Goal: Task Accomplishment & Management: Use online tool/utility

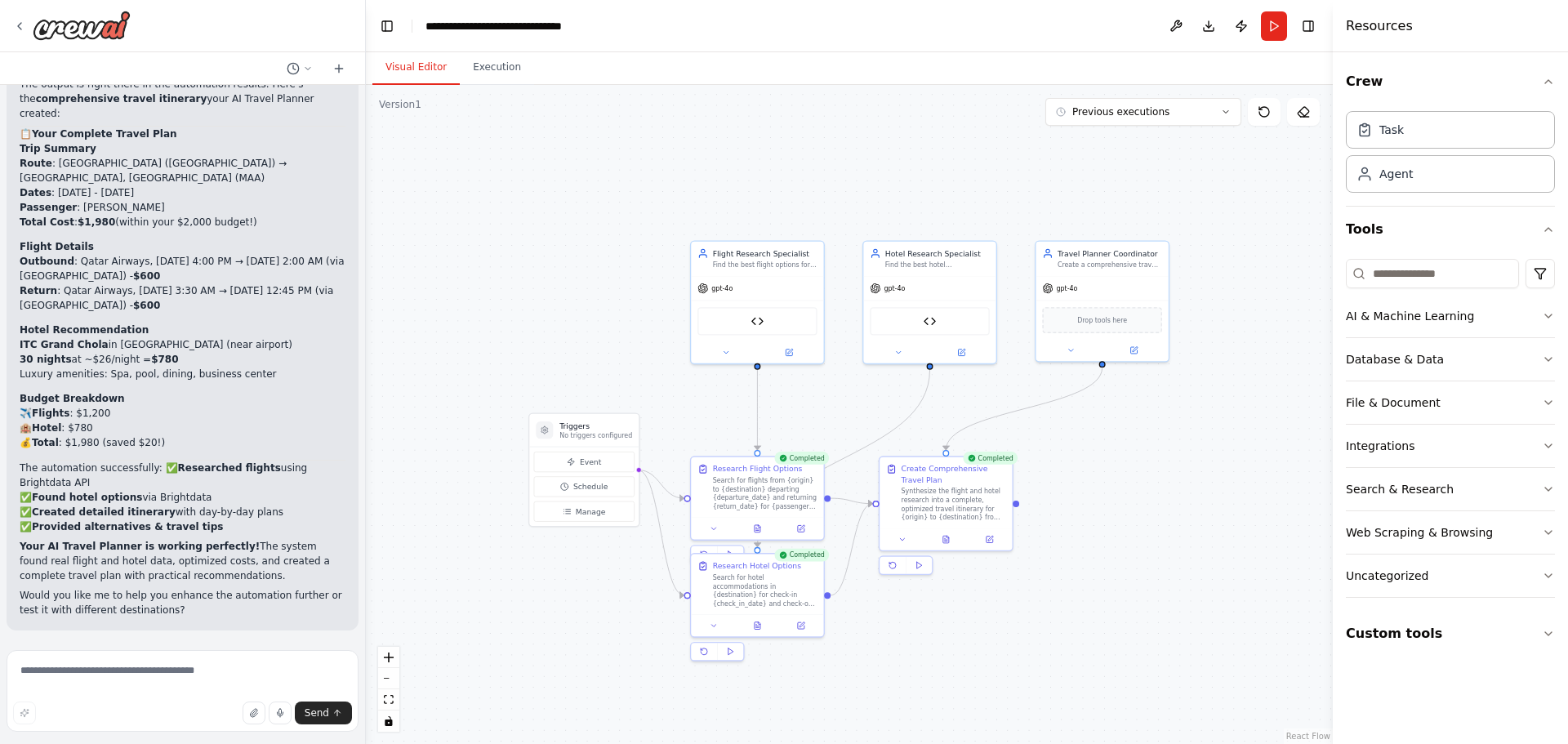
click at [1439, 723] on div "Crew Task Agent Tools AI & Machine Learning Database & Data File & Document Int…" at bounding box center [1450, 398] width 235 height 692
click at [568, 617] on div ".deletable-edge-delete-btn { width: 20px; height: 20px; border: 0px solid #ffff…" at bounding box center [849, 414] width 967 height 659
click at [143, 674] on textarea at bounding box center [182, 690] width 352 height 81
click at [169, 690] on textarea "**********" at bounding box center [182, 690] width 352 height 81
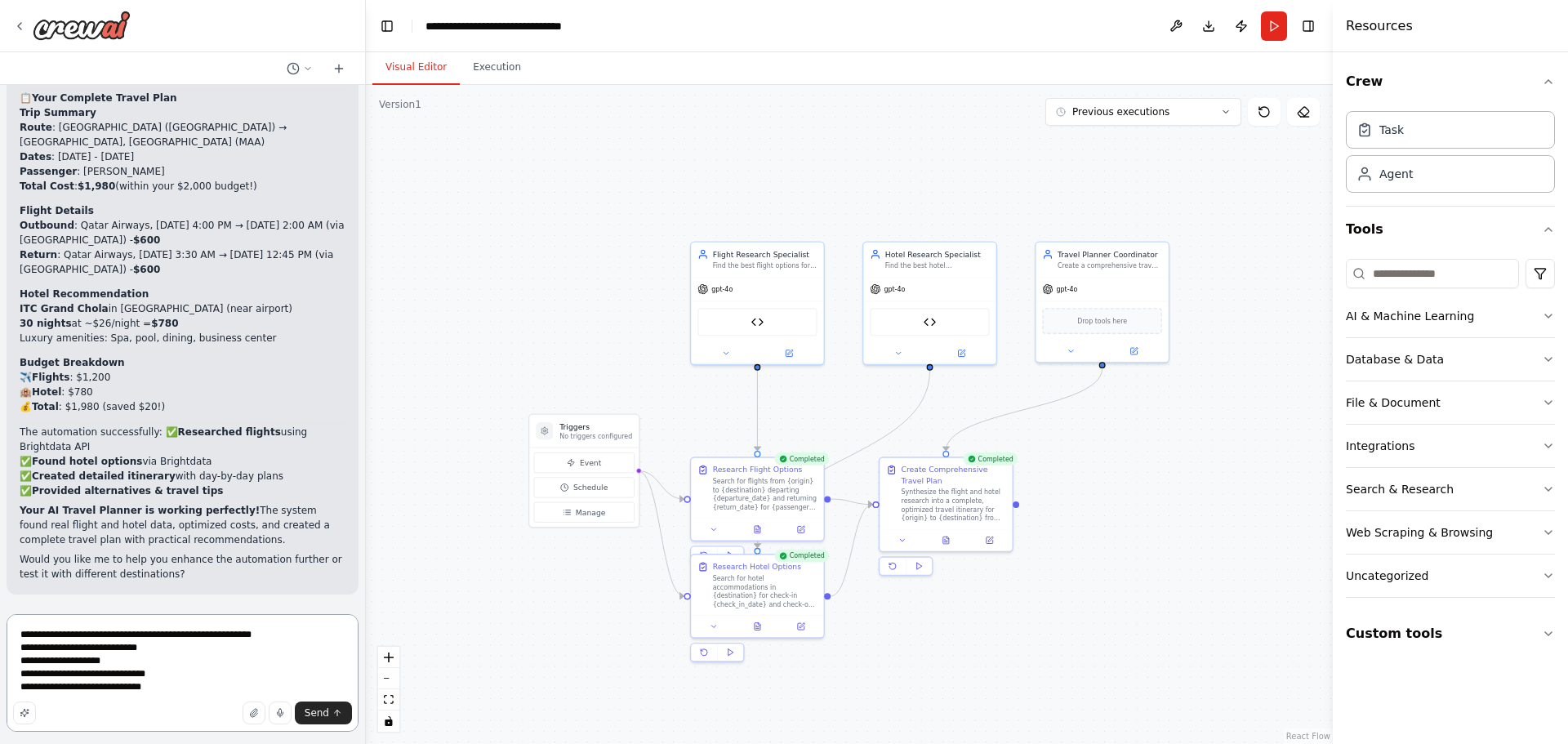
type textarea "**********"
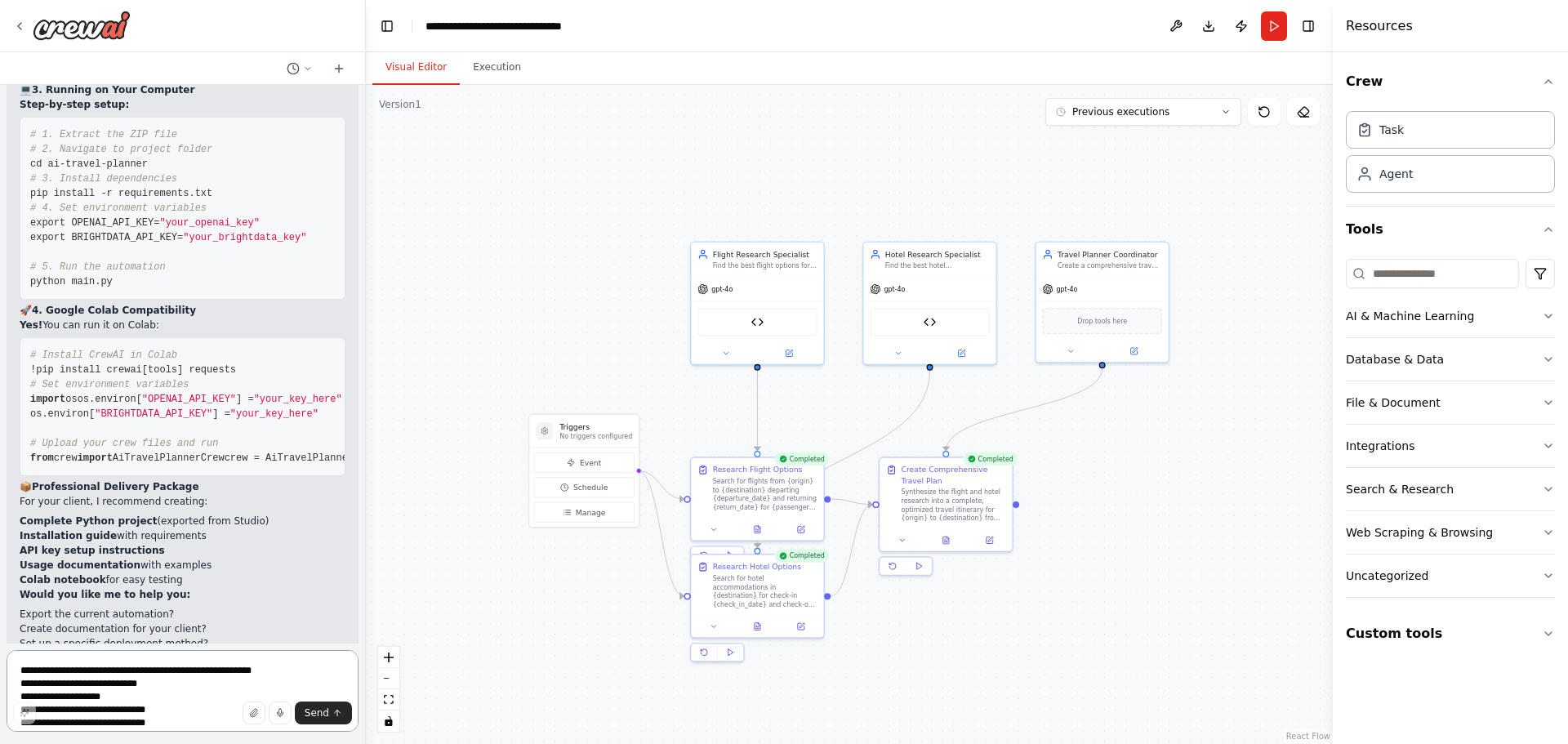
scroll to position [11445, 0]
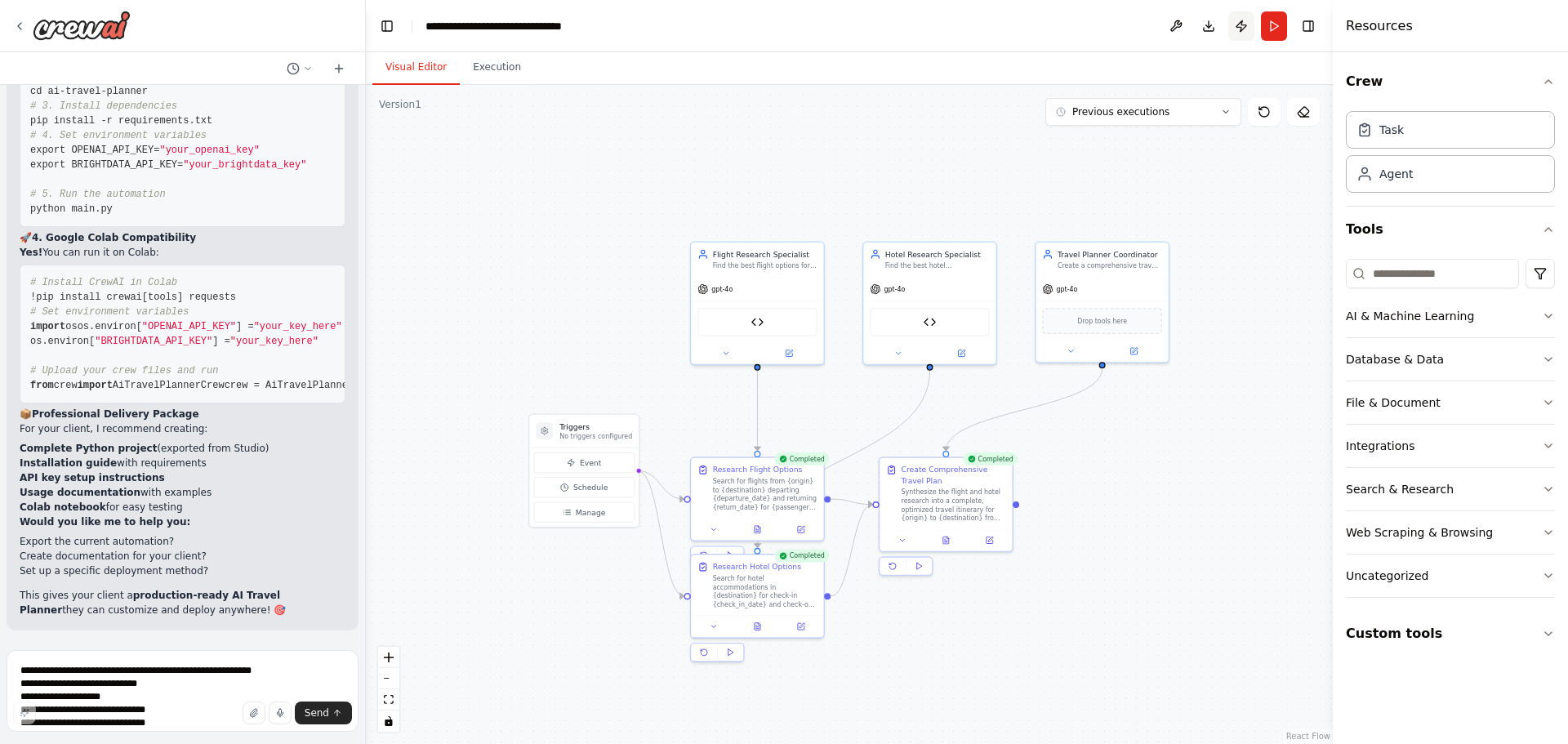
click at [1247, 25] on button "Publish" at bounding box center [1240, 26] width 26 height 29
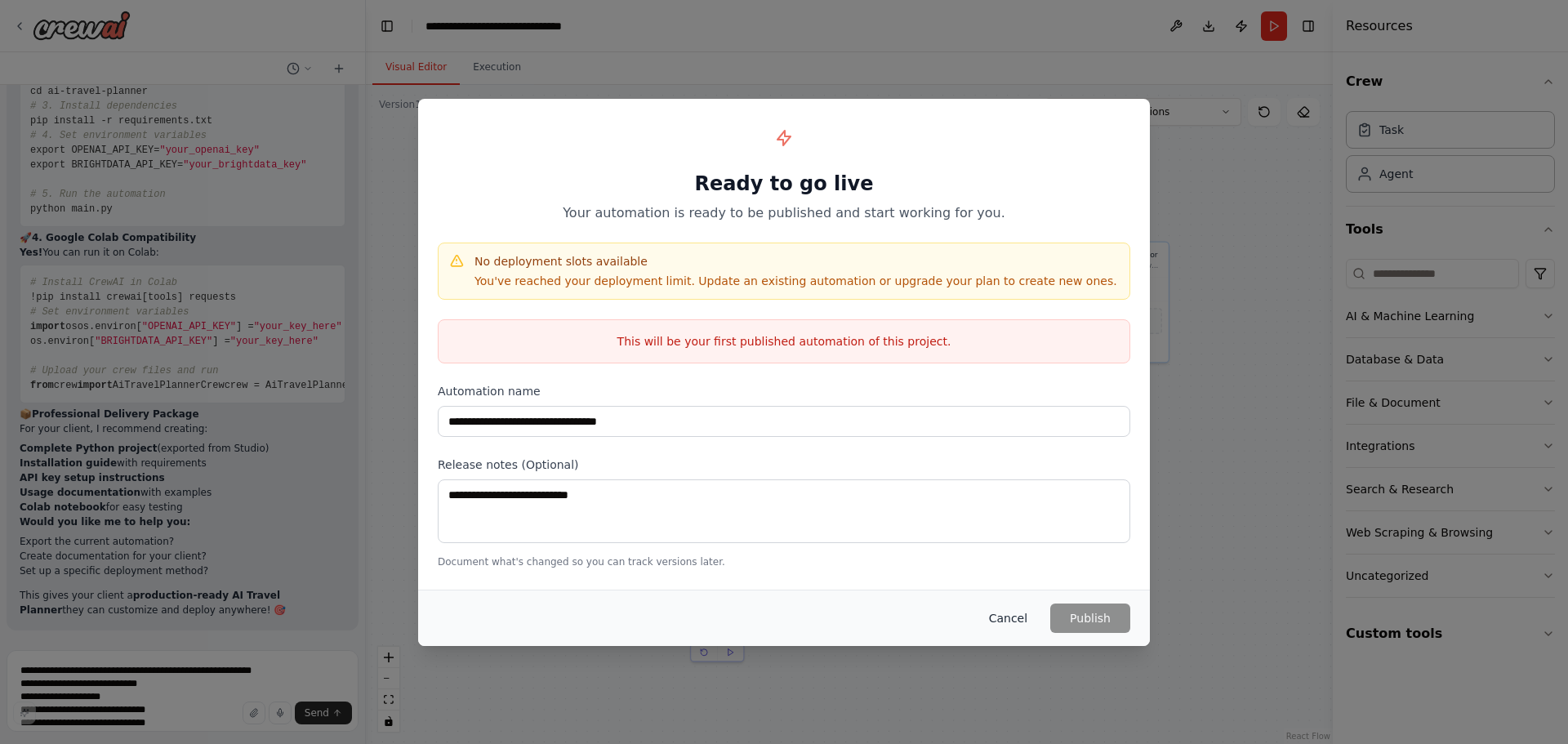
click at [1008, 615] on button "Cancel" at bounding box center [1008, 618] width 64 height 29
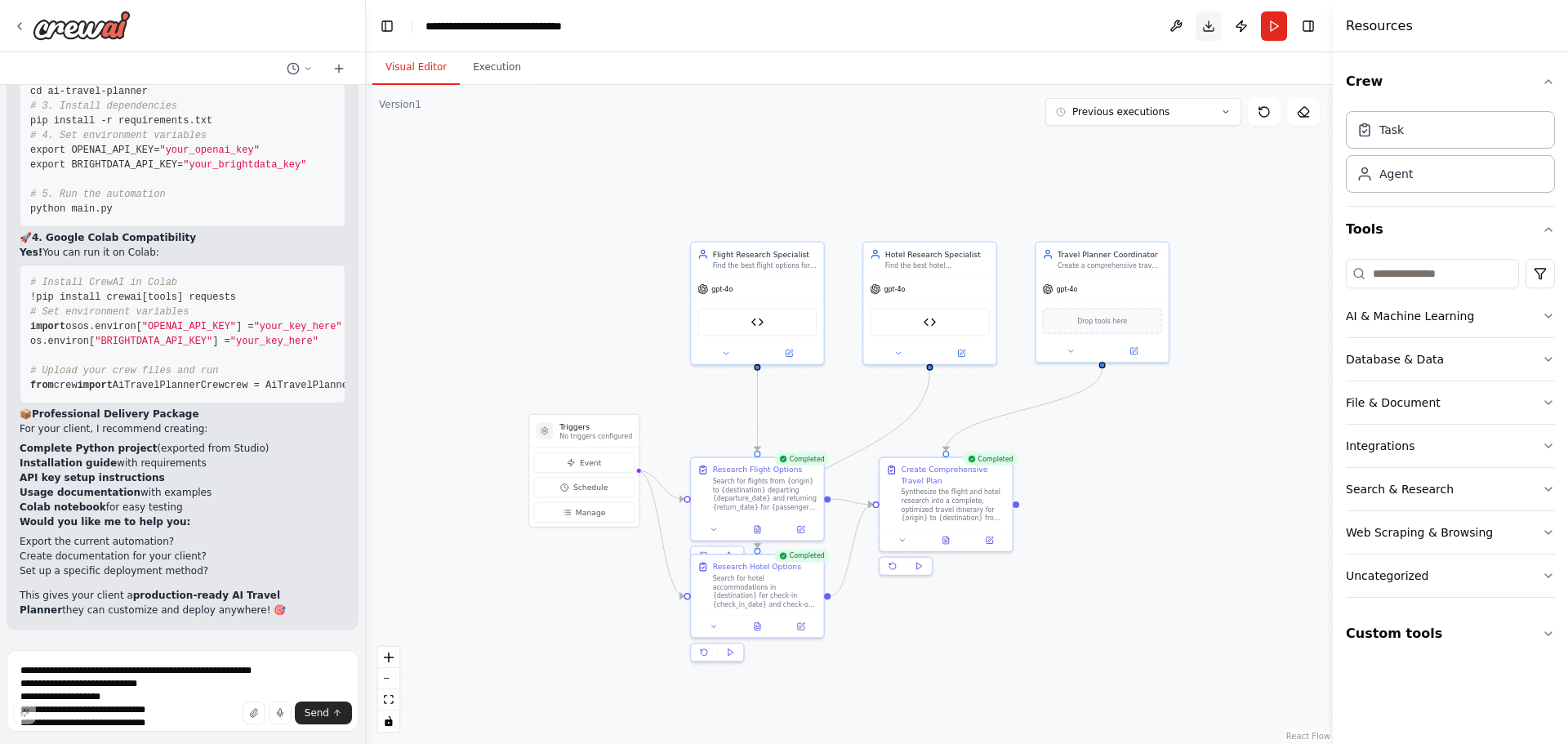
click at [1212, 33] on button "Download" at bounding box center [1208, 26] width 26 height 29
click at [93, 676] on textarea "**********" at bounding box center [182, 690] width 352 height 81
type textarea "**********"
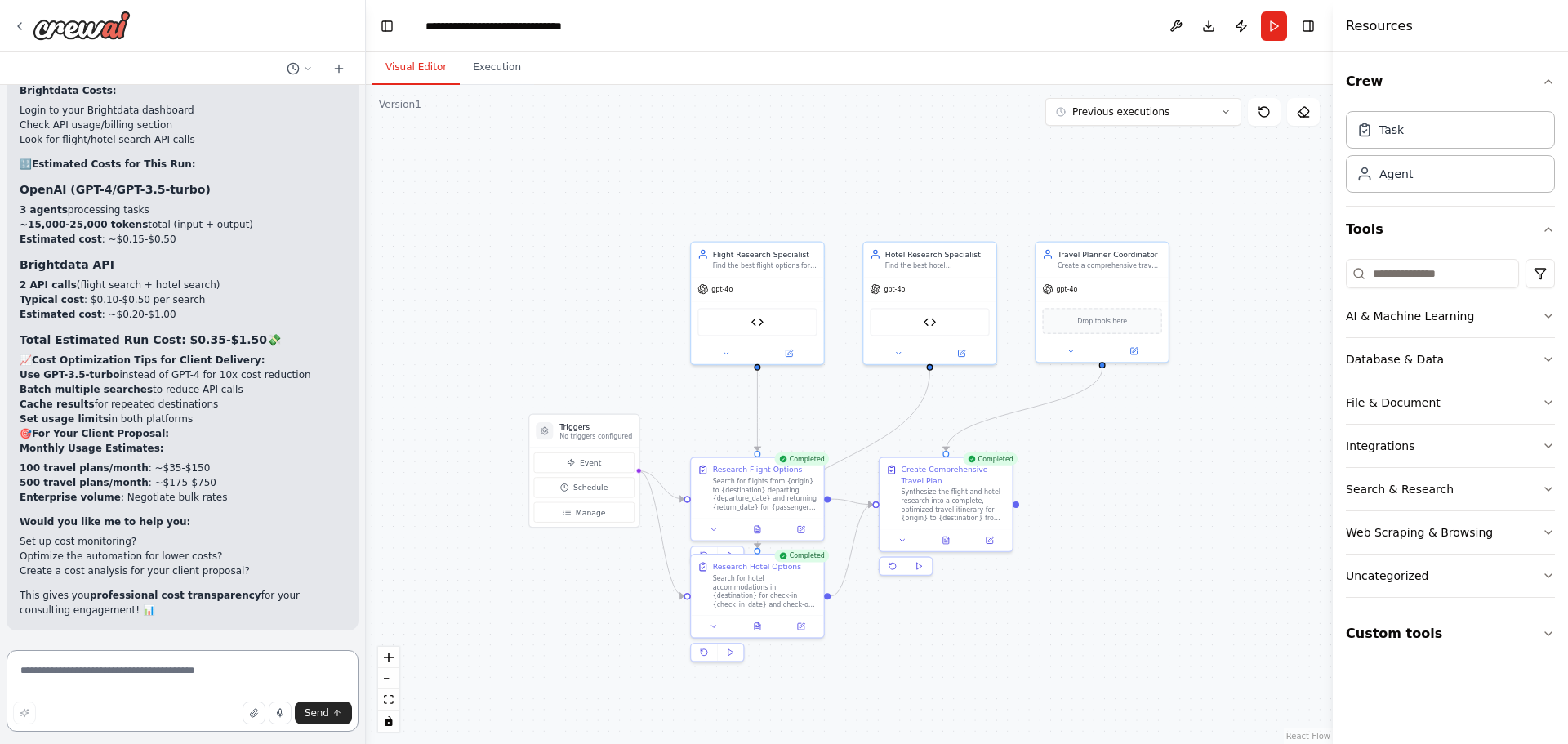
scroll to position [12861, 0]
type textarea "*"
click at [963, 352] on icon at bounding box center [961, 351] width 6 height 6
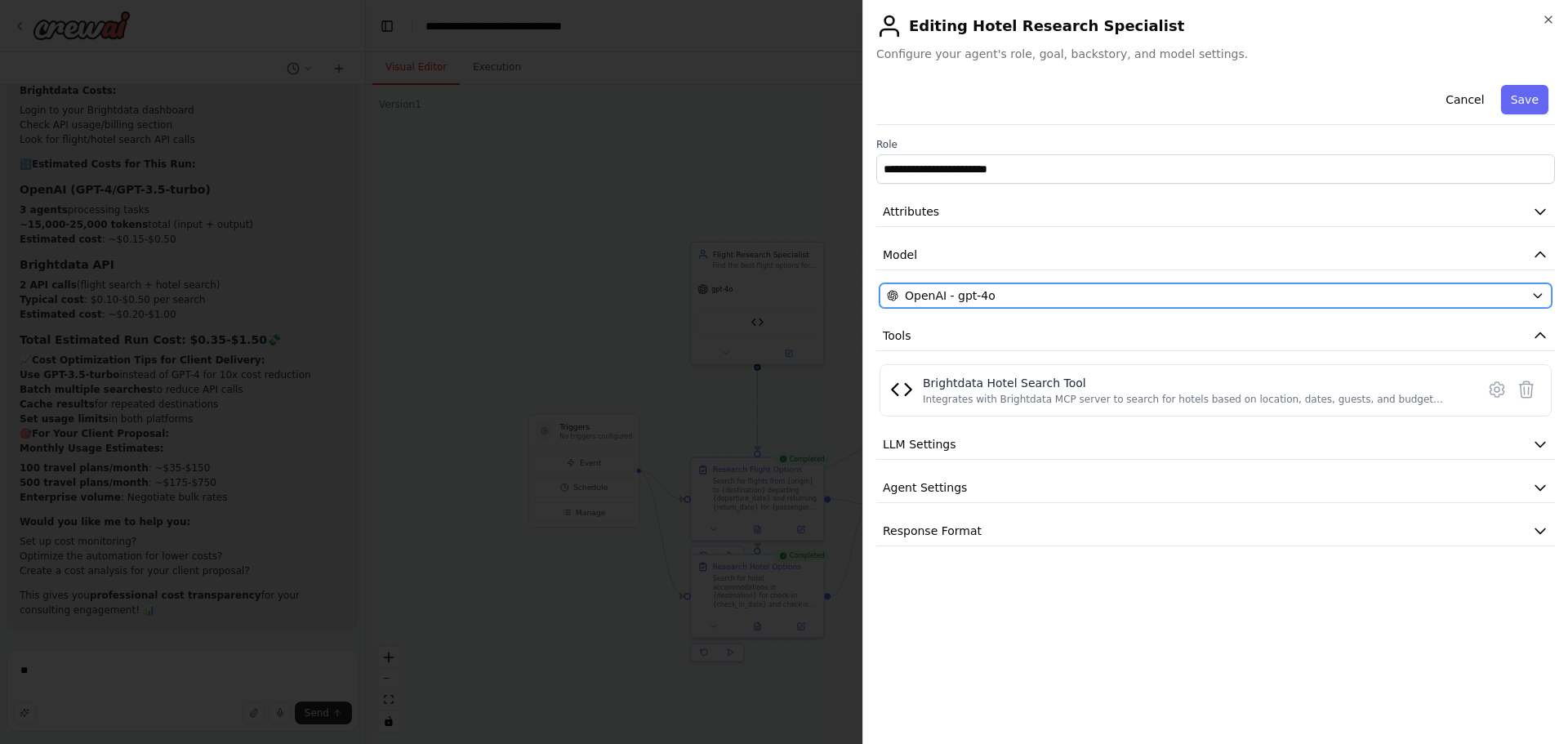
click at [1010, 298] on div "OpenAI - gpt-4o" at bounding box center [1205, 296] width 638 height 16
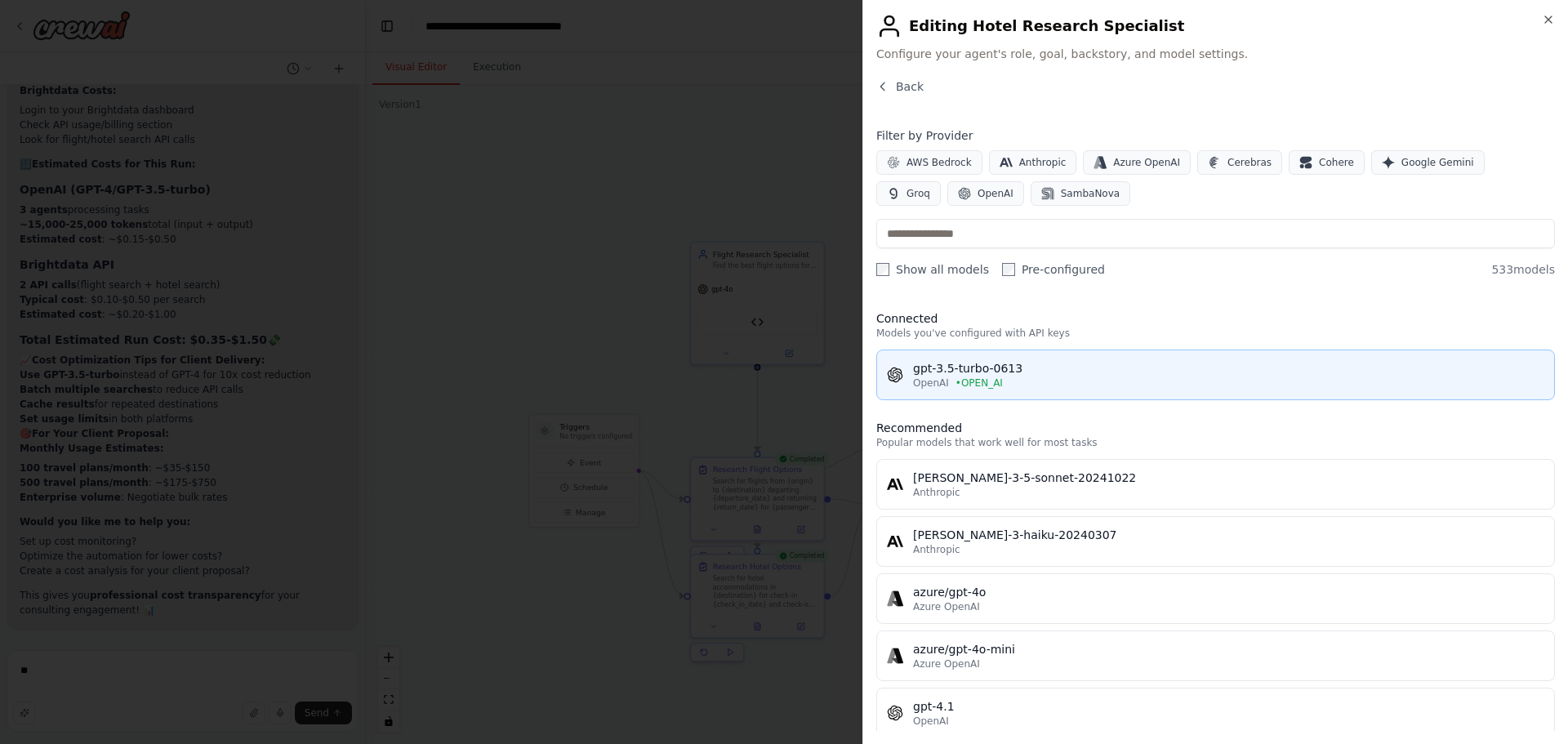
click at [987, 368] on div "gpt-3.5-turbo-0613" at bounding box center [1228, 368] width 631 height 16
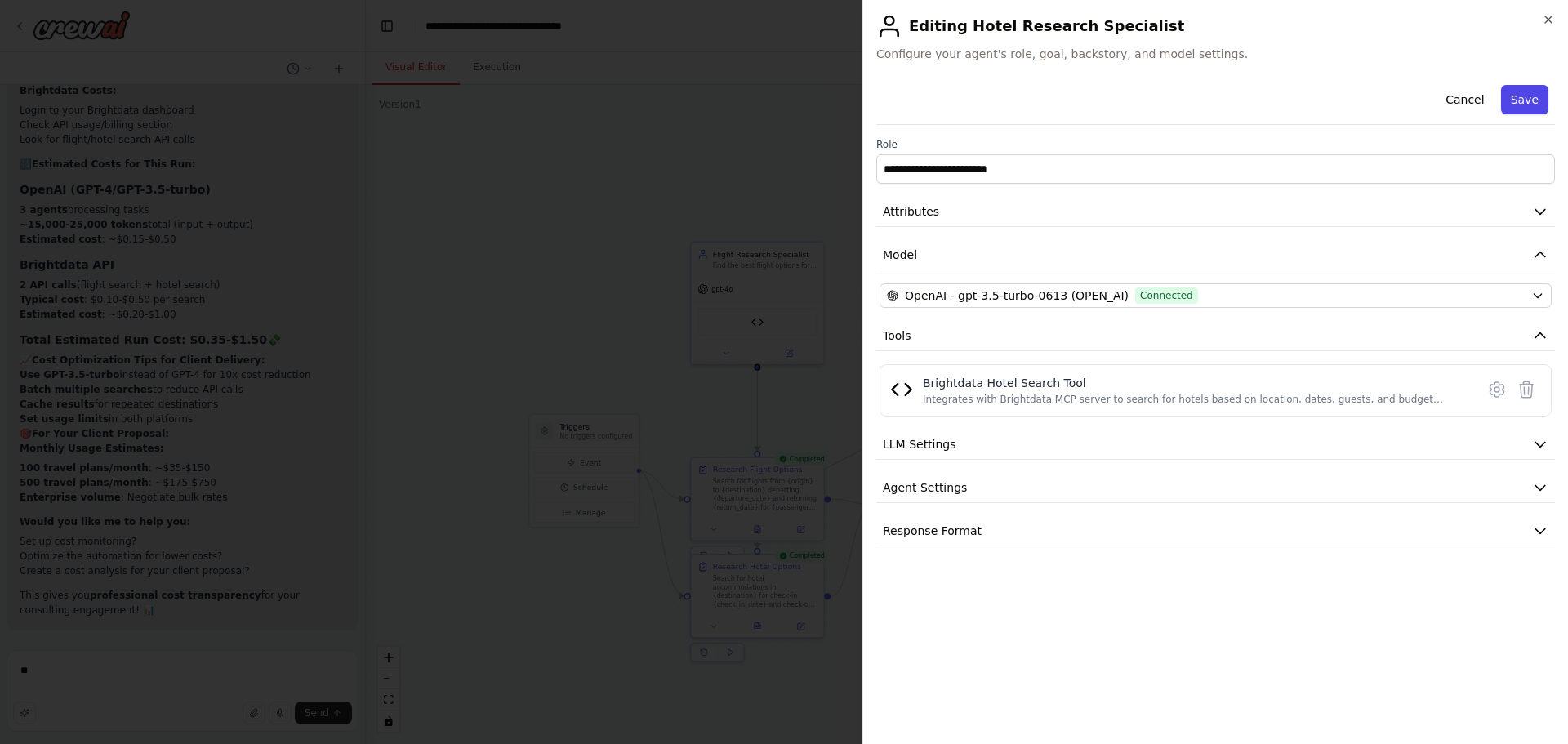
click at [1524, 90] on button "Save" at bounding box center [1524, 99] width 47 height 29
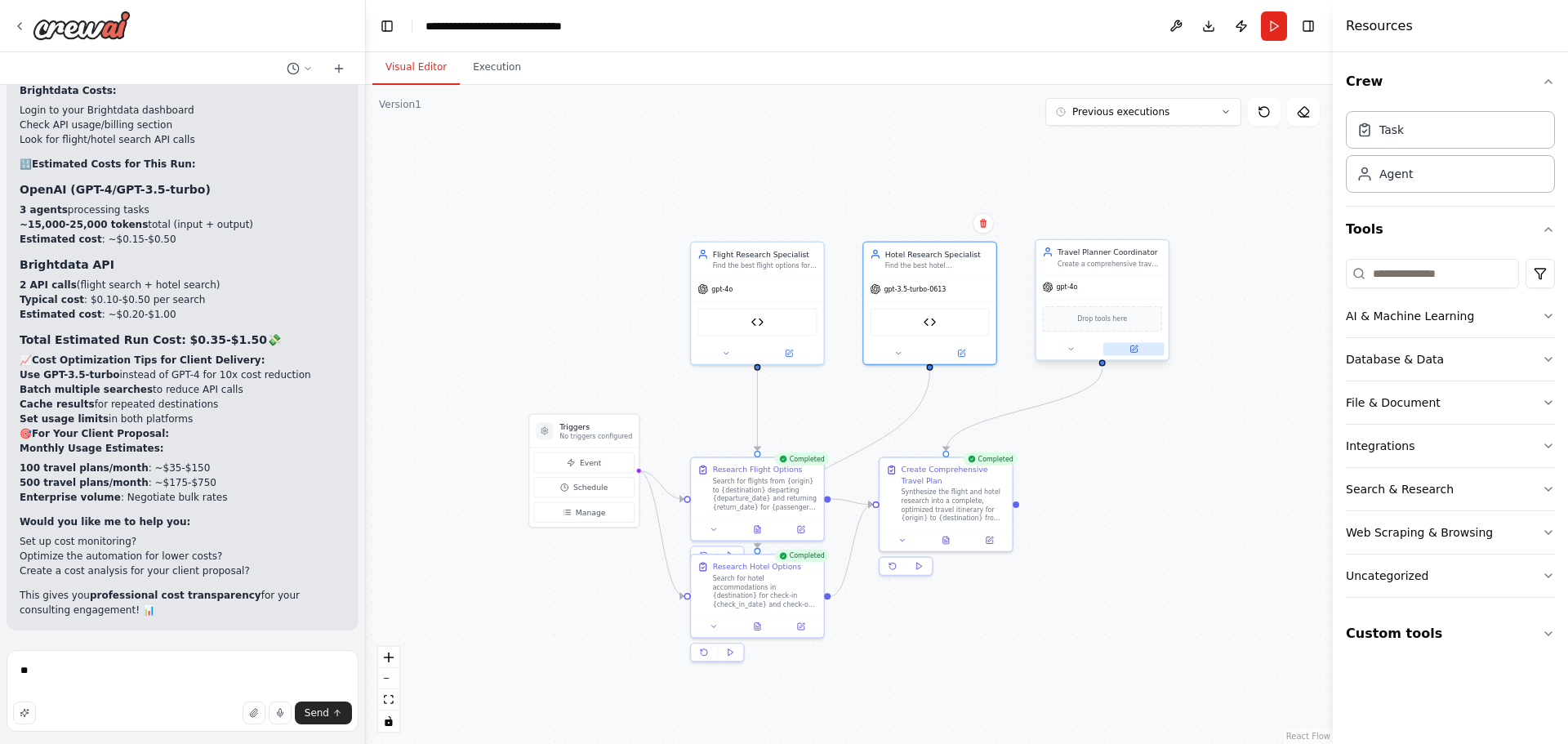
click at [1139, 353] on button at bounding box center [1134, 348] width 62 height 13
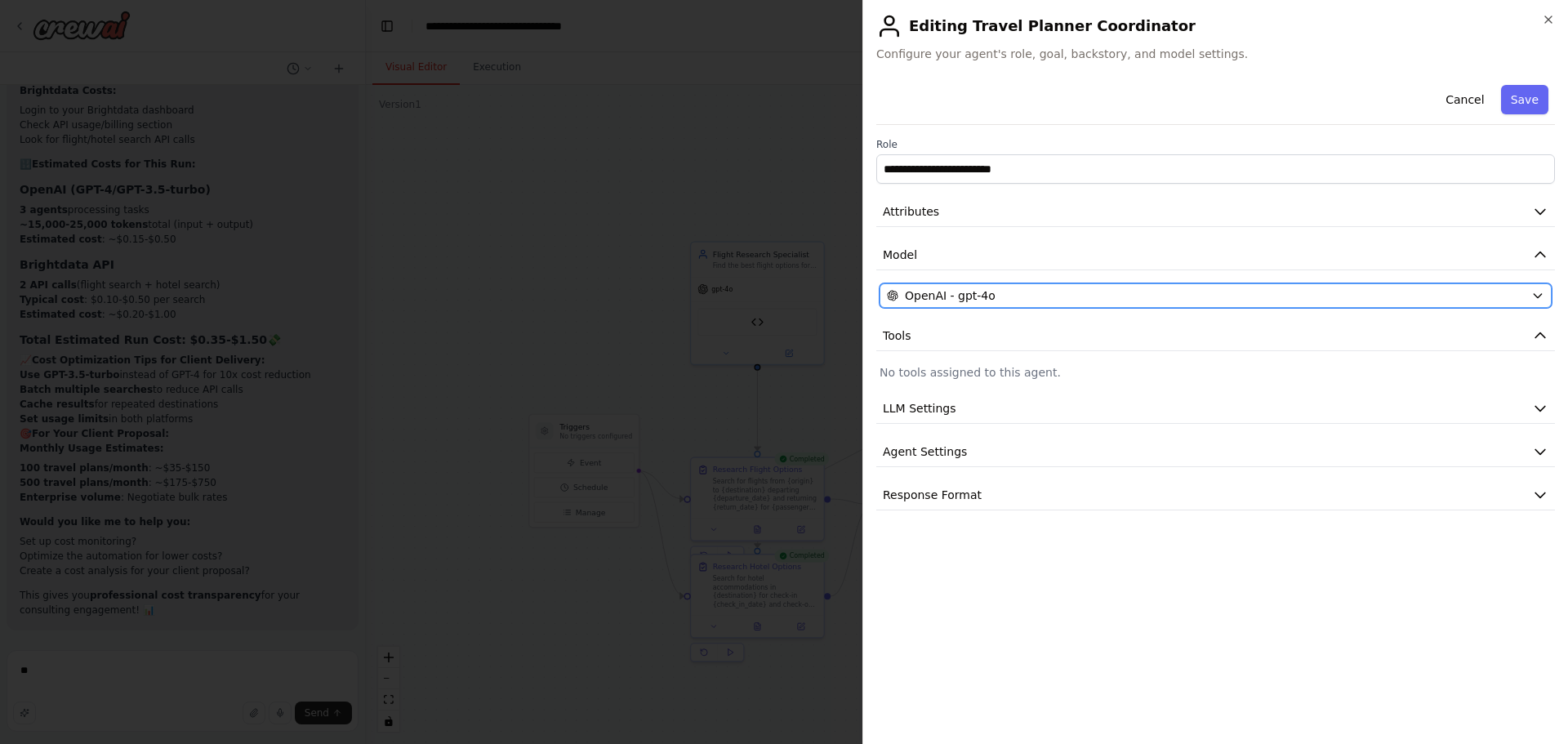
click at [1110, 295] on div "OpenAI - gpt-4o" at bounding box center [1205, 296] width 638 height 16
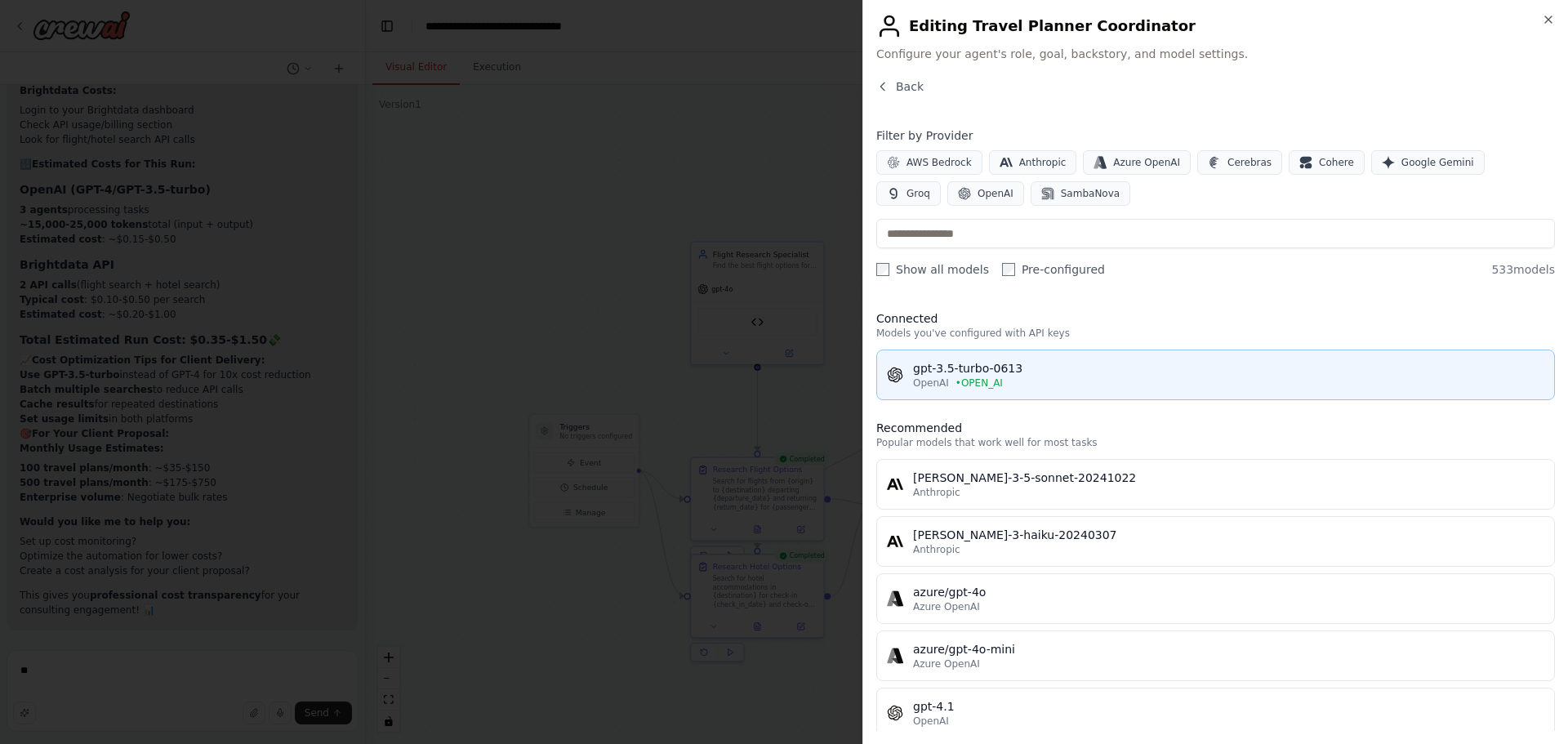
click at [1012, 366] on div "gpt-3.5-turbo-0613" at bounding box center [1228, 368] width 631 height 16
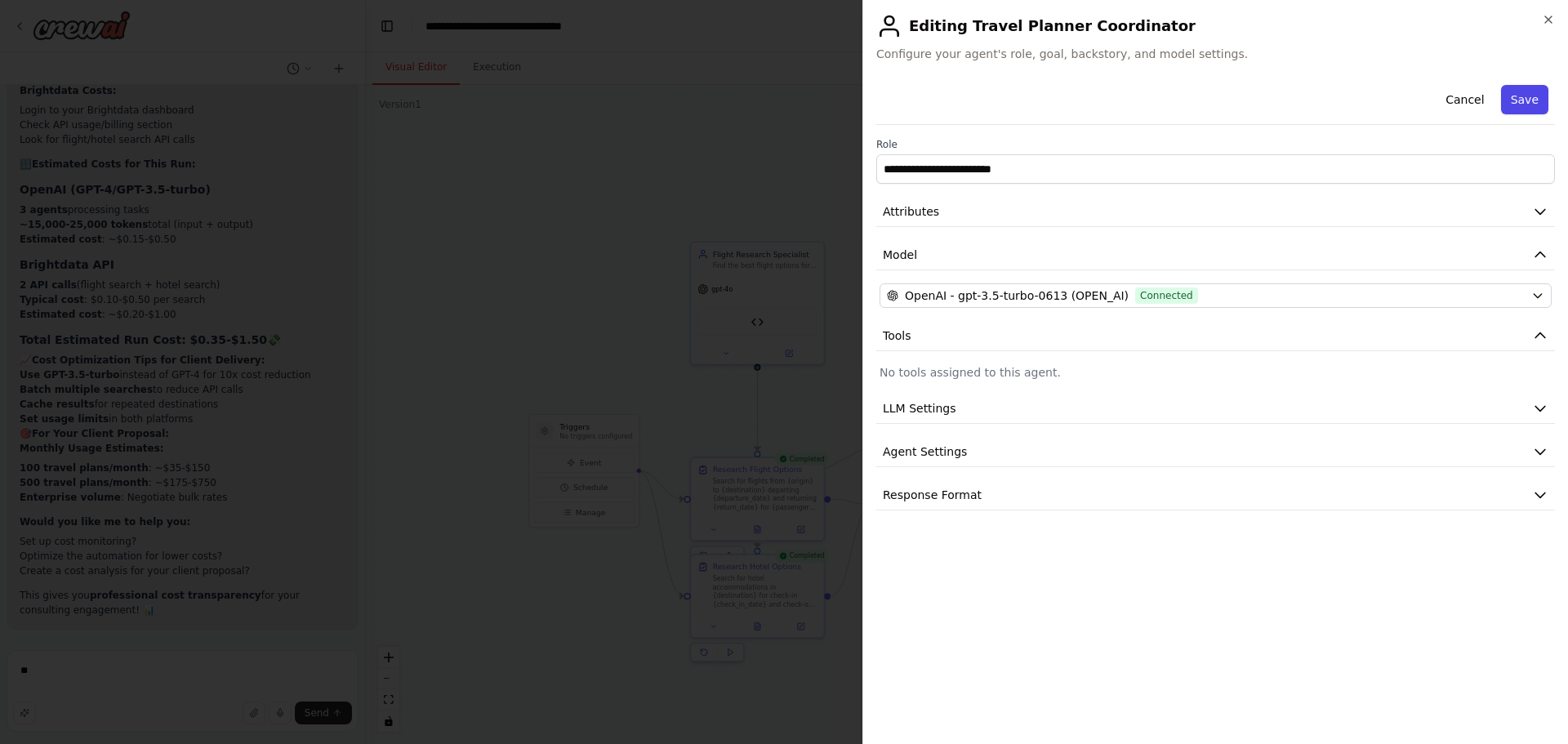
click at [1535, 104] on button "Save" at bounding box center [1524, 99] width 47 height 29
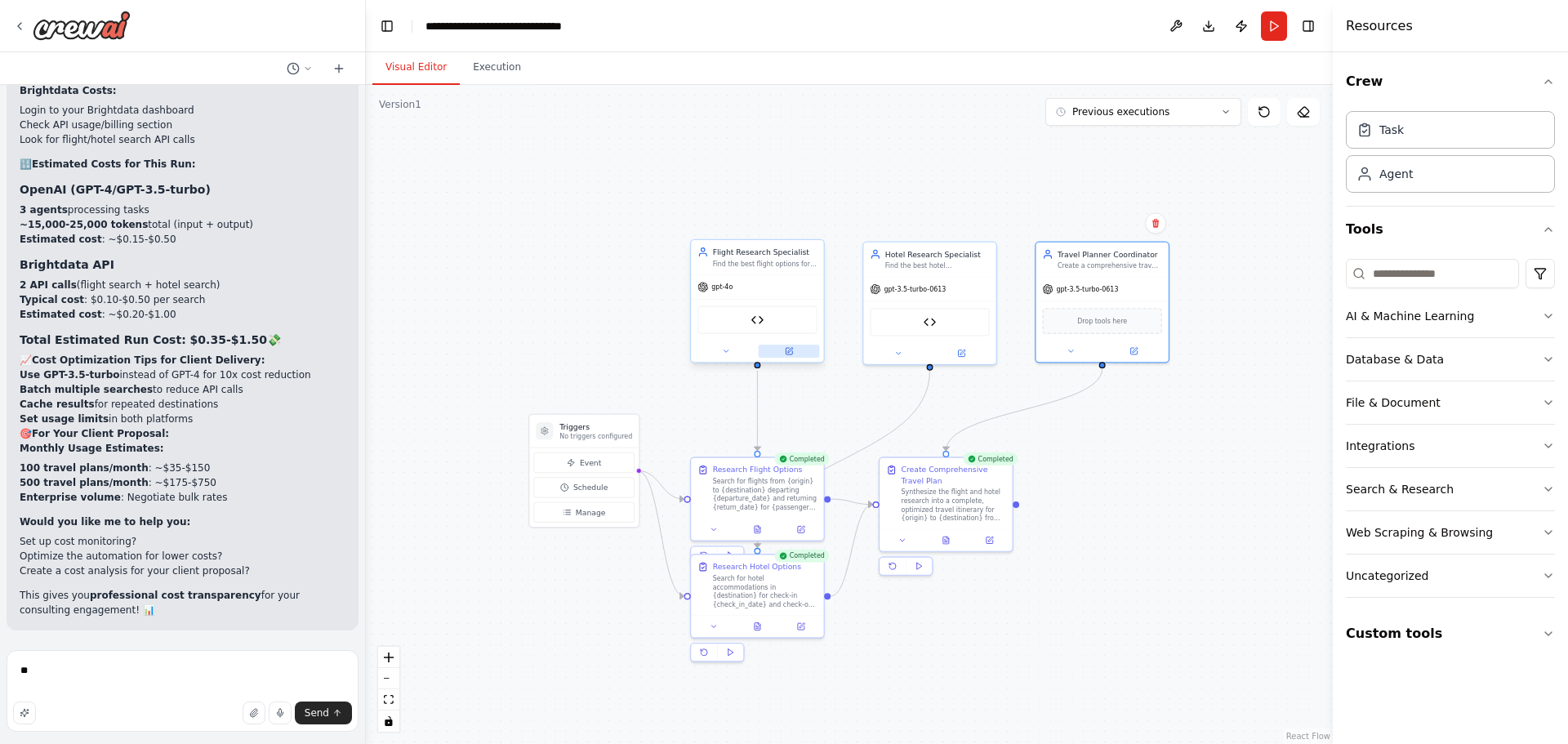
click at [792, 348] on icon at bounding box center [789, 350] width 4 height 4
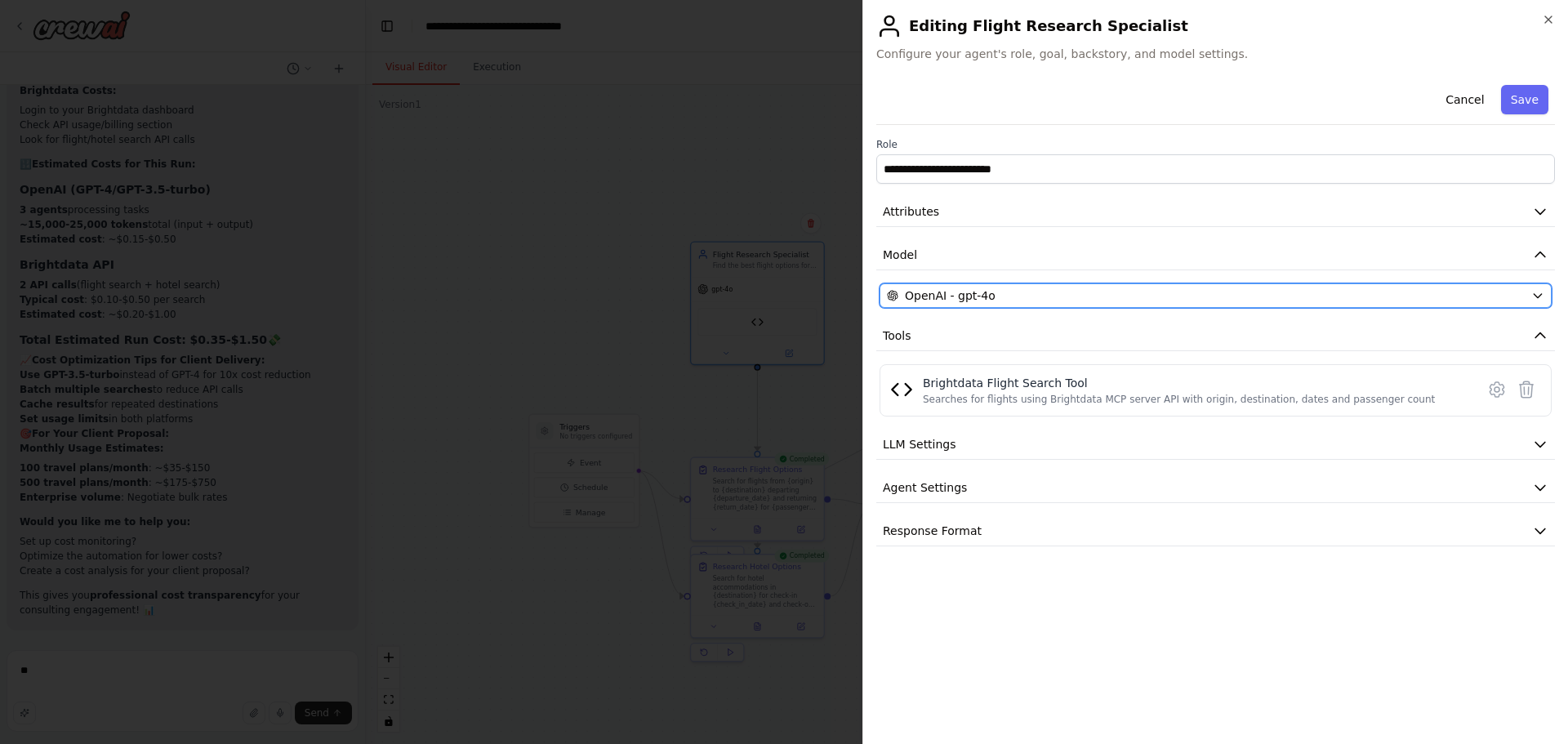
click at [1003, 295] on div "OpenAI - gpt-4o" at bounding box center [1205, 296] width 638 height 16
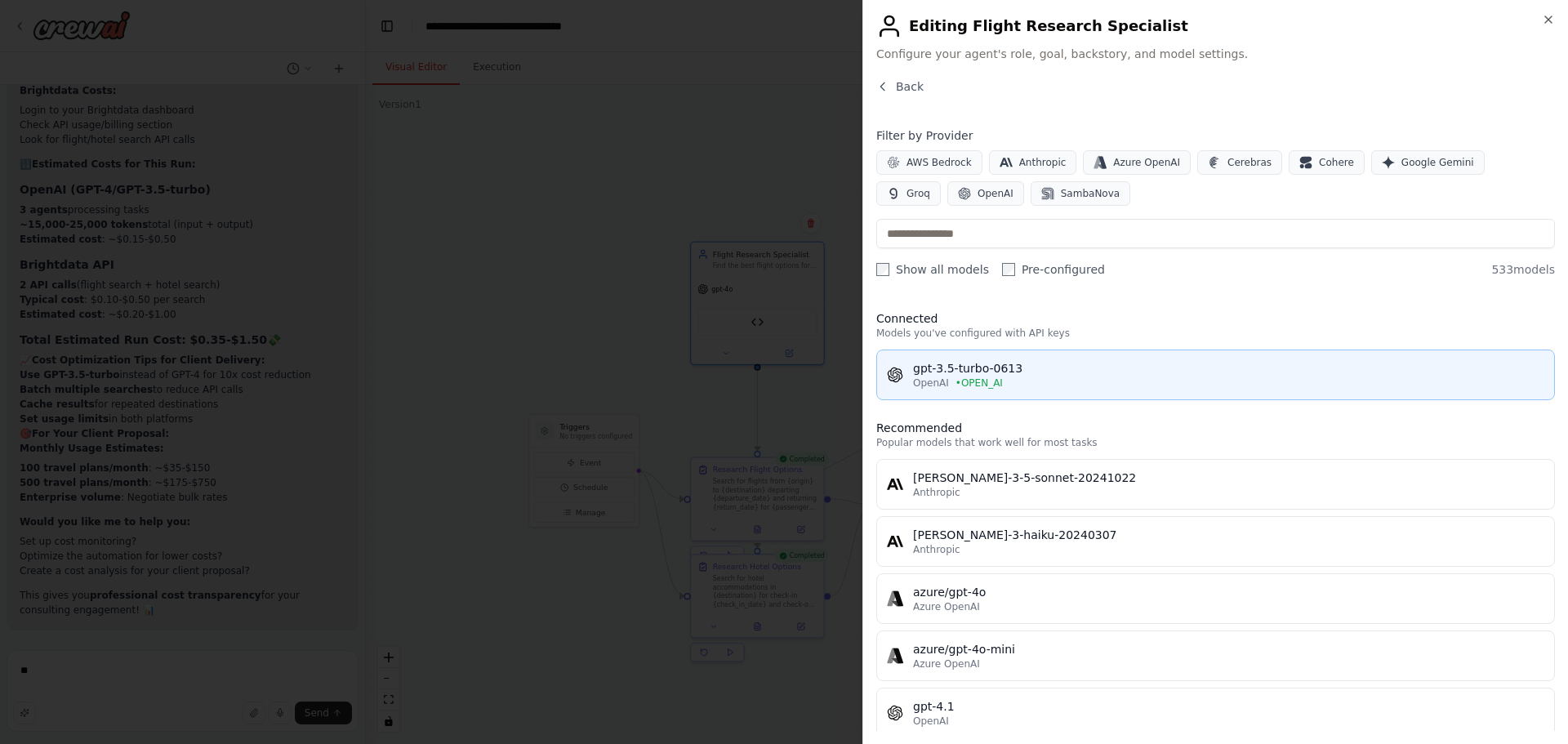
click at [980, 364] on div "gpt-3.5-turbo-0613" at bounding box center [1228, 368] width 631 height 16
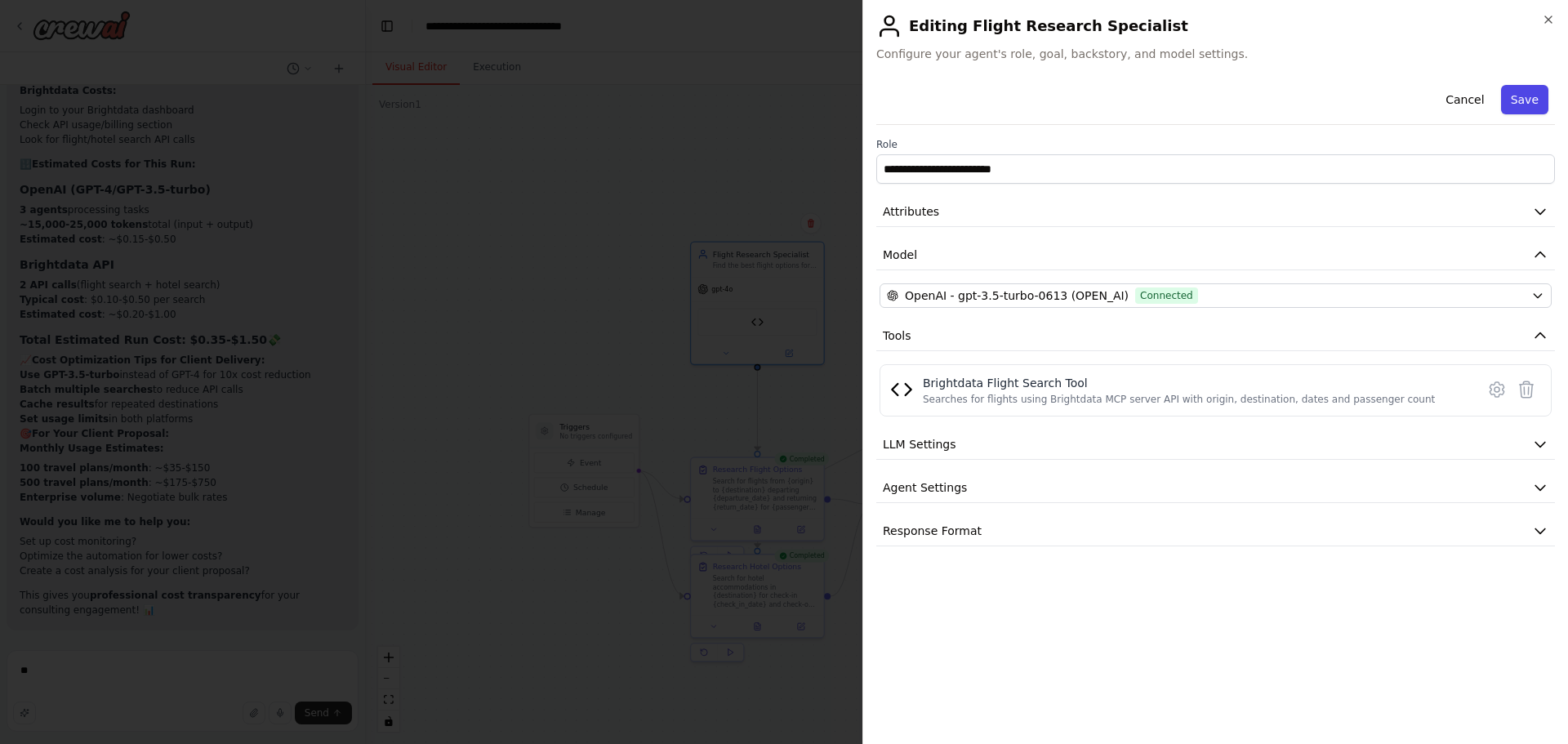
click at [1514, 111] on button "Save" at bounding box center [1524, 99] width 47 height 29
